Goal: Task Accomplishment & Management: Manage account settings

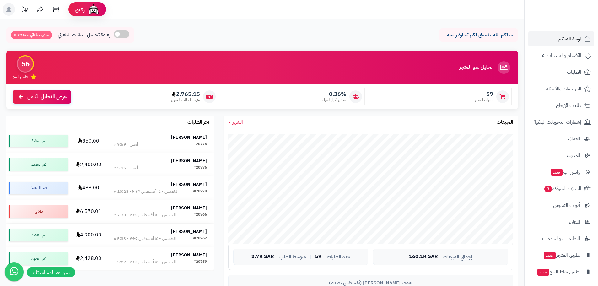
click at [544, 35] on link "لوحة التحكم" at bounding box center [561, 38] width 66 height 15
click at [545, 35] on link "لوحة التحكم" at bounding box center [561, 38] width 66 height 15
click at [556, 87] on span "المراجعات والأسئلة 1" at bounding box center [560, 88] width 44 height 9
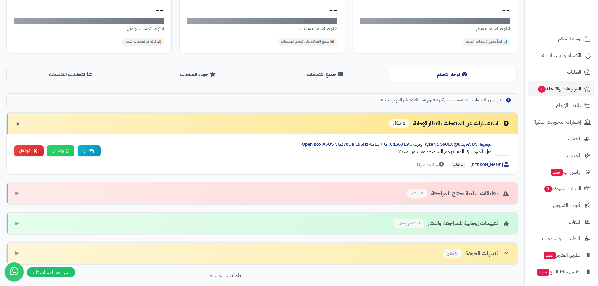
scroll to position [94, 0]
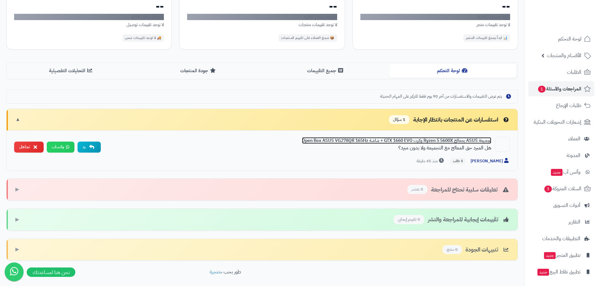
click at [388, 142] on link "تجميعة ASUS بمعالج Ryzen 5 5600X وكرت GTX 1660 EVO + شاشة Open Box ASUS VG278QR…" at bounding box center [396, 140] width 189 height 7
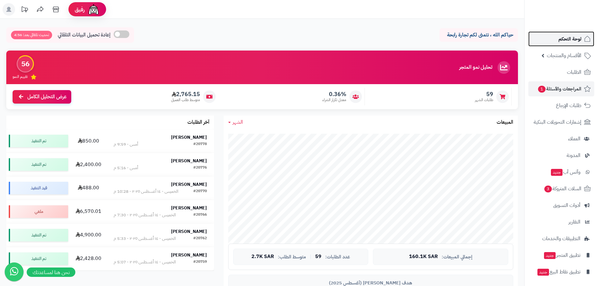
click at [558, 36] on link "لوحة التحكم" at bounding box center [561, 38] width 66 height 15
click at [560, 42] on span "لوحة التحكم" at bounding box center [570, 39] width 23 height 9
click at [333, 43] on link "لوحة التحكم" at bounding box center [561, 38] width 66 height 15
